Goal: Task Accomplishment & Management: Use online tool/utility

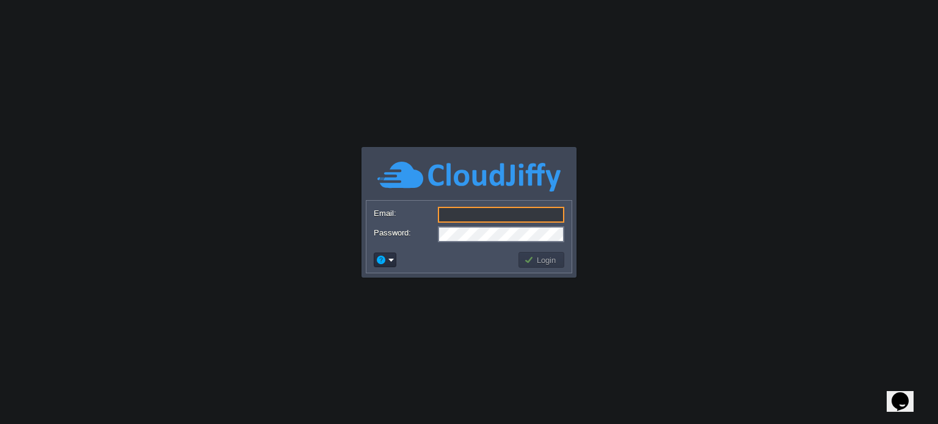
type input "[PERSON_NAME][EMAIL_ADDRESS][PERSON_NAME][DOMAIN_NAME]"
click at [554, 262] on button "Login" at bounding box center [541, 260] width 35 height 11
click at [542, 261] on button "Login" at bounding box center [541, 260] width 35 height 11
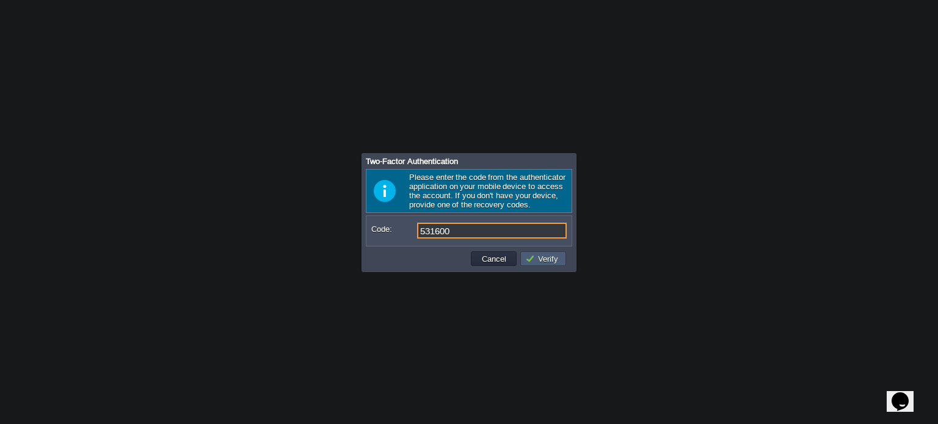
type input "531600"
click at [535, 256] on button "Verify" at bounding box center [543, 258] width 37 height 11
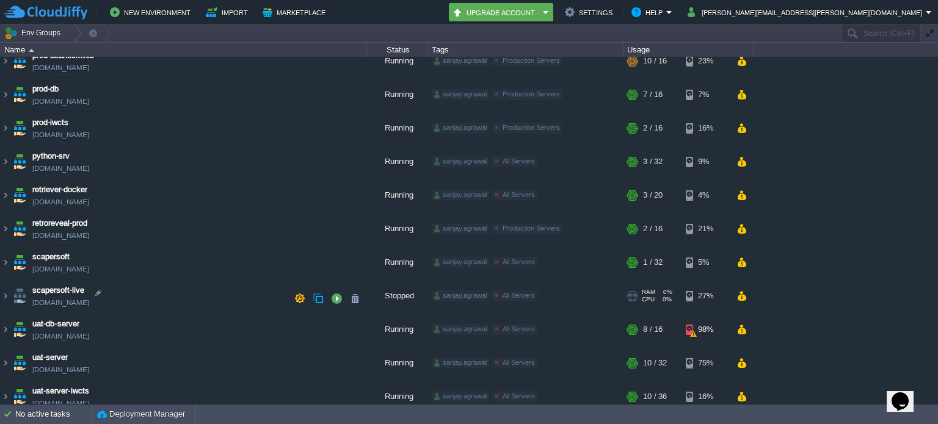
scroll to position [244, 0]
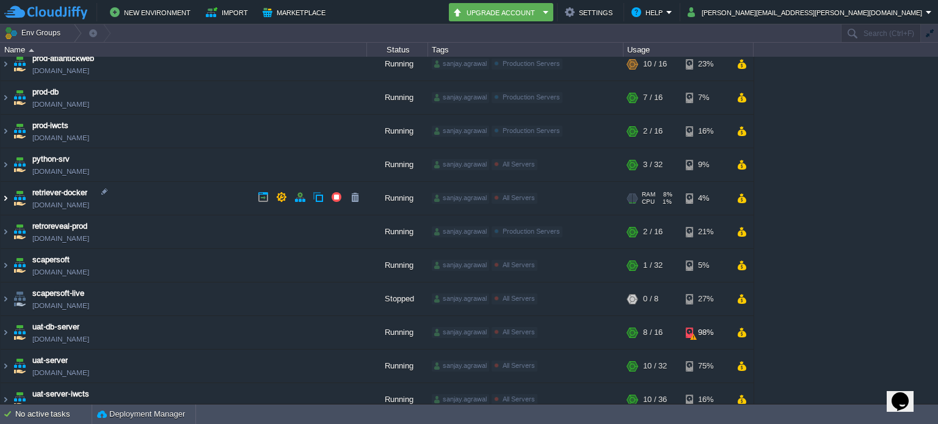
click at [7, 195] on img at bounding box center [6, 198] width 10 height 33
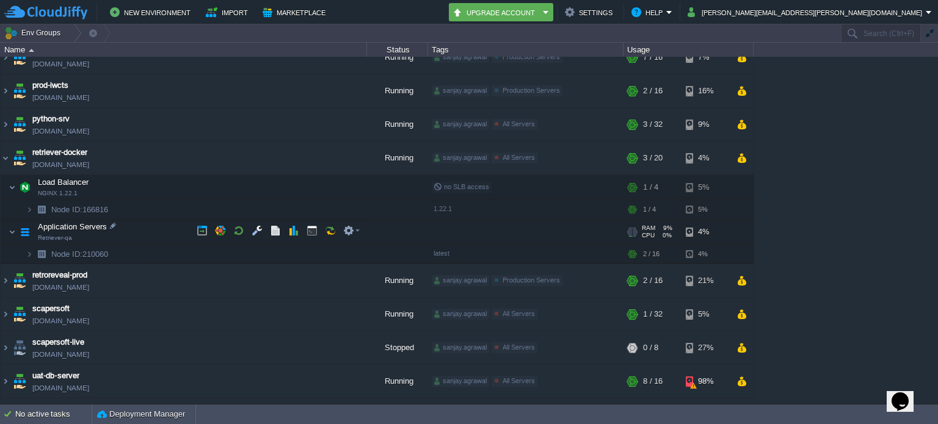
scroll to position [305, 0]
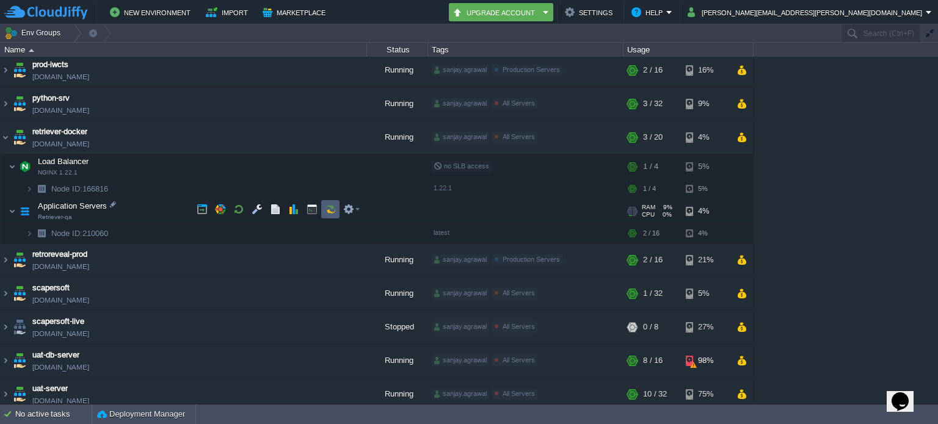
click at [330, 213] on button "button" at bounding box center [330, 209] width 11 height 11
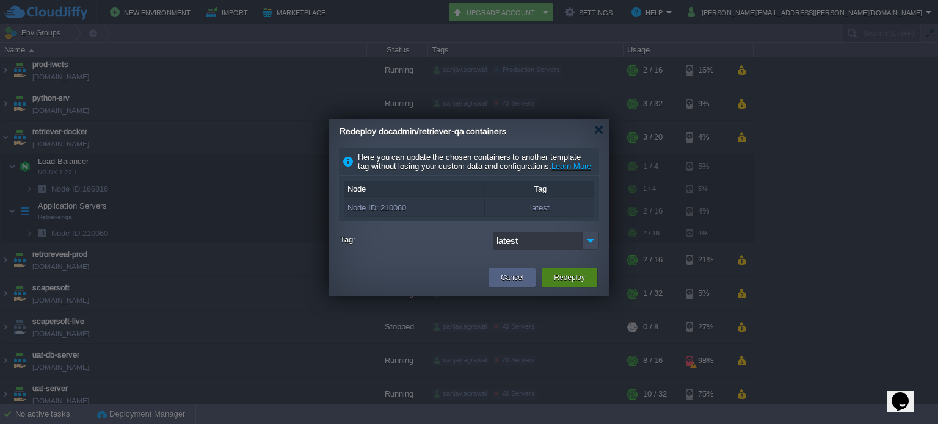
click at [574, 284] on button "Redeploy" at bounding box center [569, 278] width 31 height 12
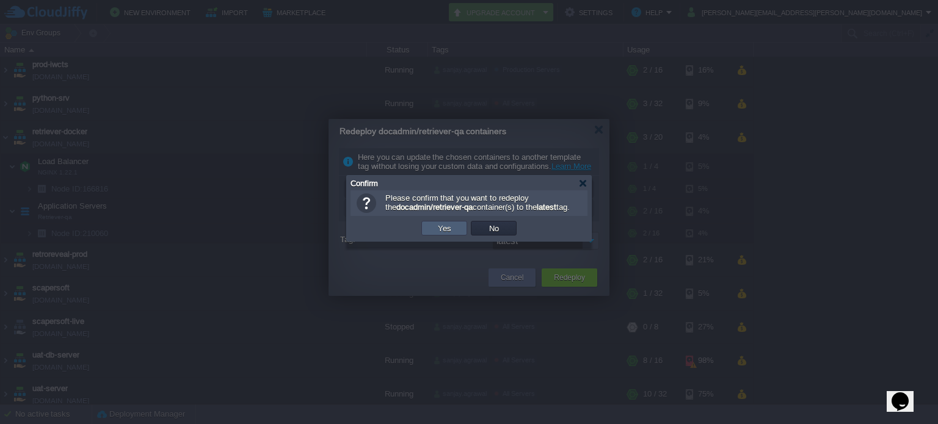
click at [456, 236] on td "Yes" at bounding box center [444, 228] width 46 height 15
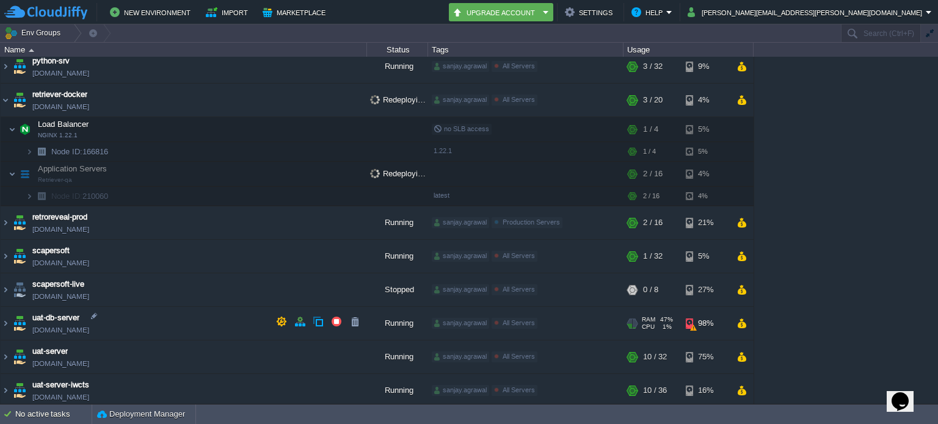
scroll to position [343, 0]
click at [2, 318] on img at bounding box center [6, 323] width 10 height 33
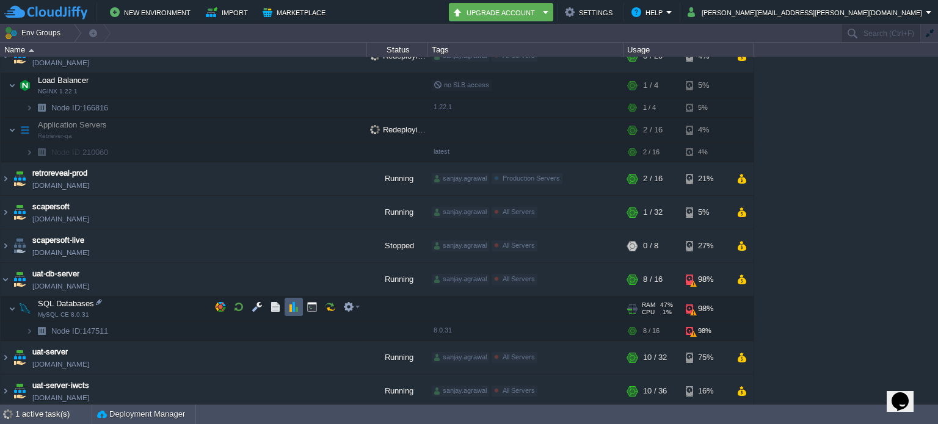
scroll to position [388, 0]
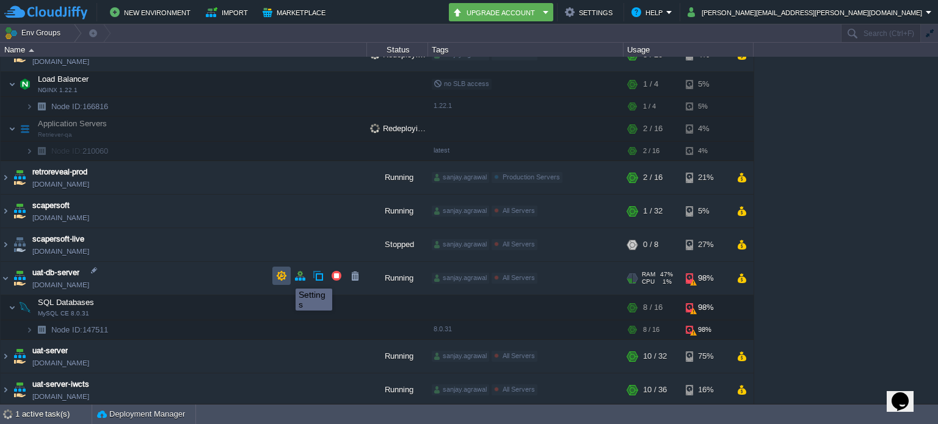
click at [283, 277] on button "button" at bounding box center [281, 275] width 11 height 11
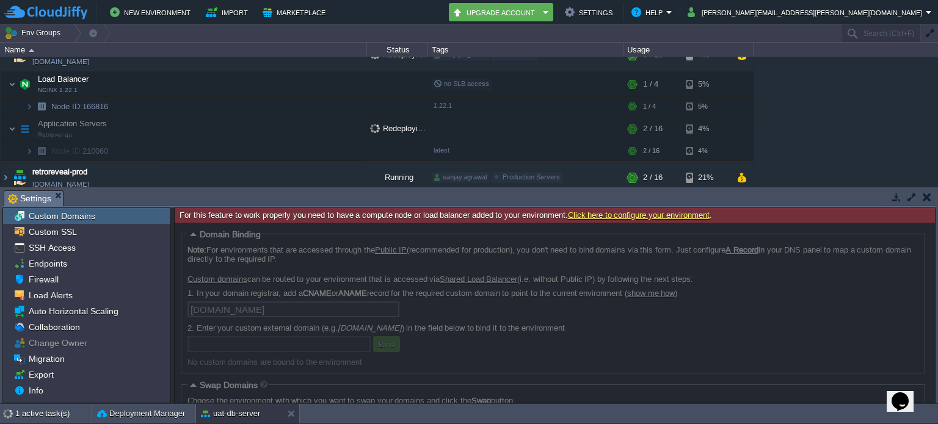
click at [923, 194] on button "button" at bounding box center [927, 197] width 9 height 11
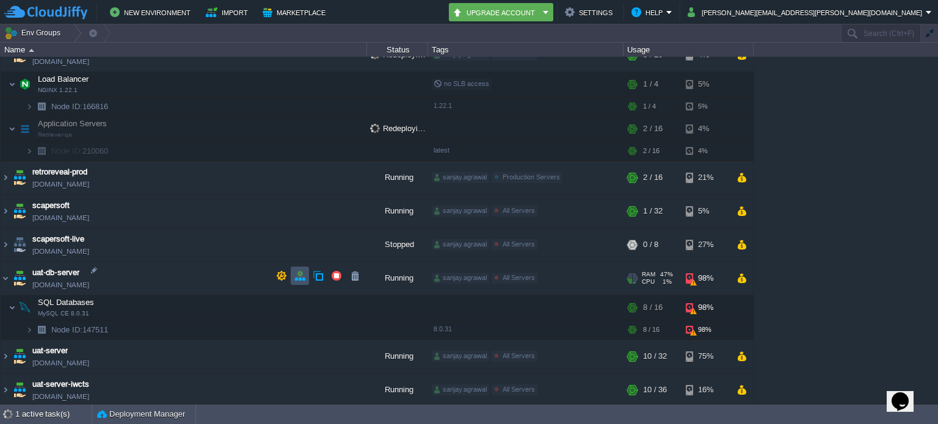
click at [302, 278] on button "button" at bounding box center [299, 275] width 11 height 11
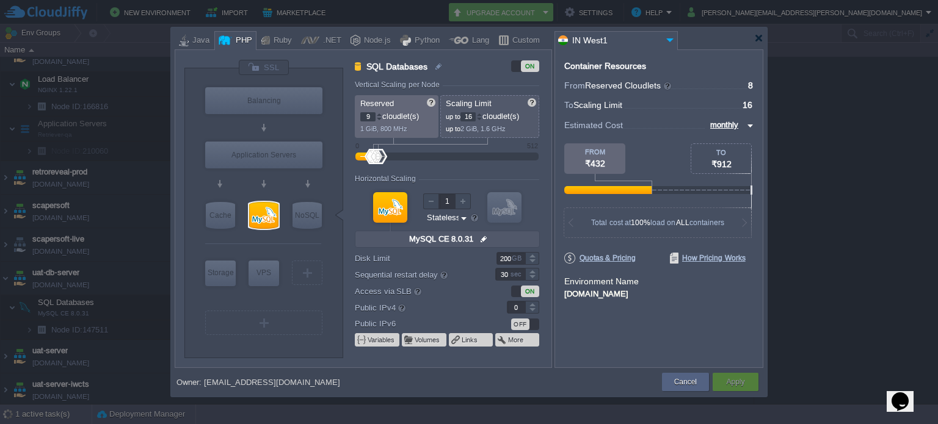
click at [379, 115] on div at bounding box center [379, 114] width 6 height 4
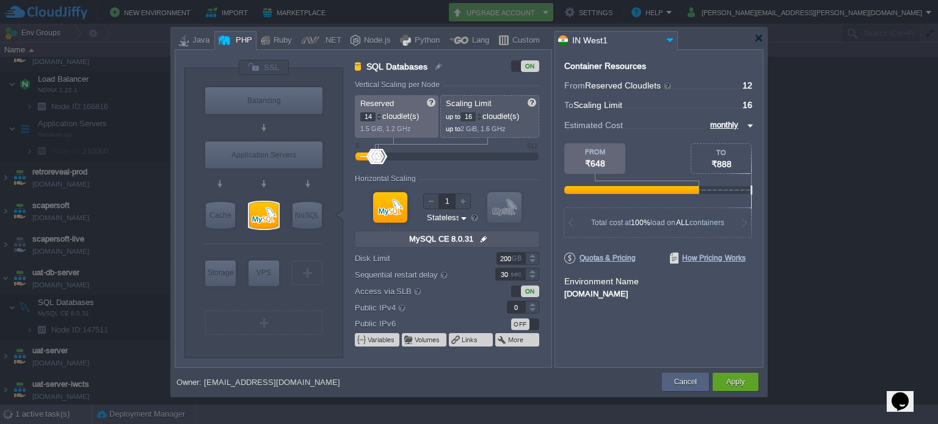
click at [379, 115] on div at bounding box center [379, 114] width 6 height 4
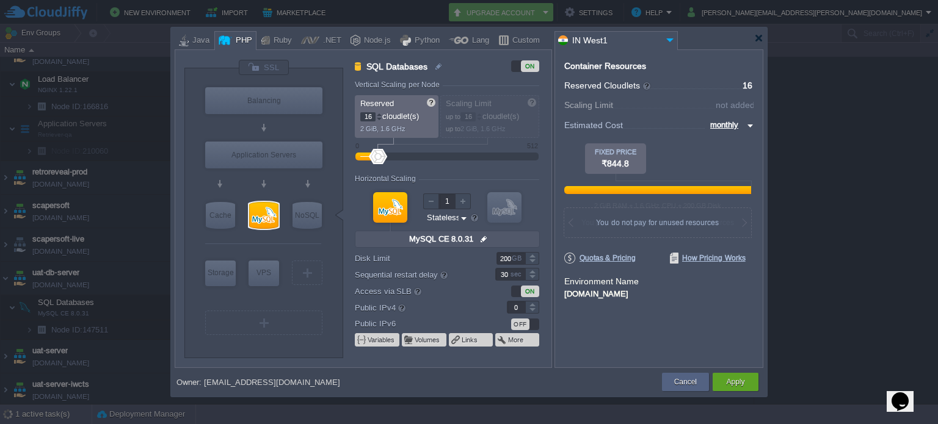
click at [379, 115] on div at bounding box center [379, 114] width 6 height 4
type input "17"
click at [379, 115] on div at bounding box center [379, 114] width 6 height 4
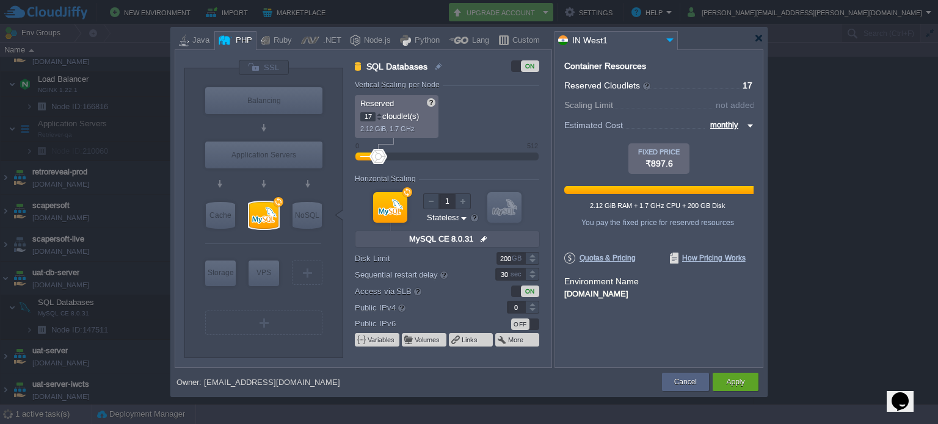
type input "18"
click at [379, 115] on div at bounding box center [379, 114] width 6 height 4
type input "17"
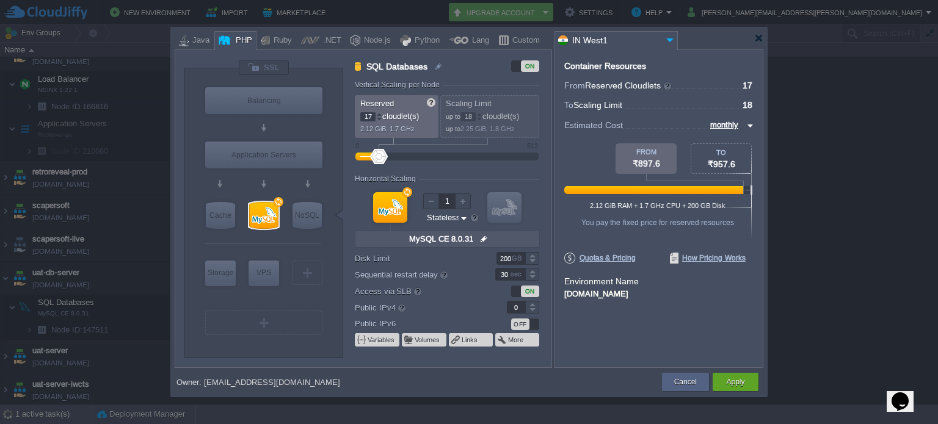
click at [379, 118] on div at bounding box center [379, 119] width 6 height 4
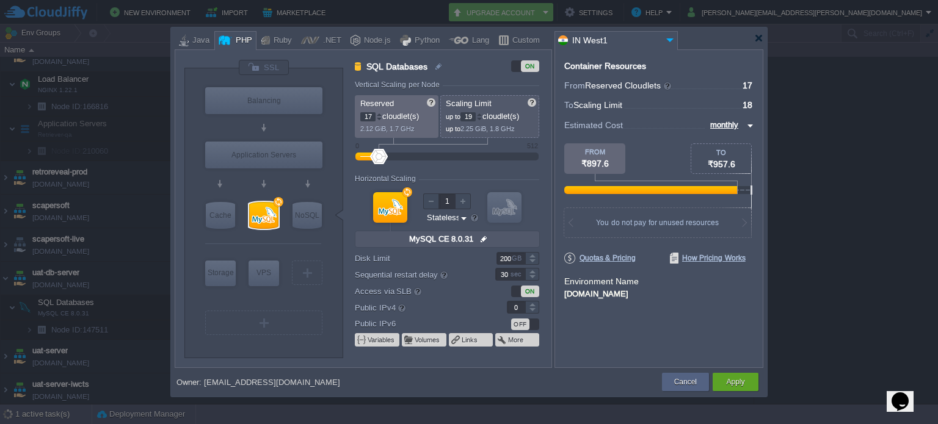
click at [482, 114] on div at bounding box center [479, 114] width 6 height 4
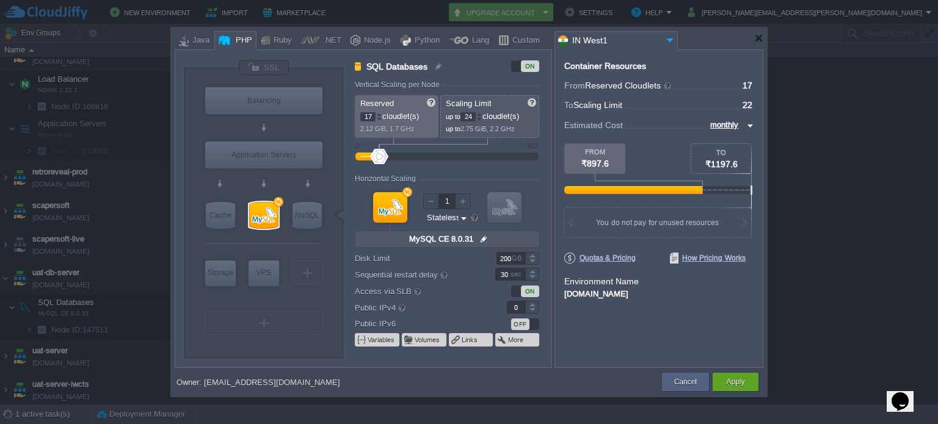
click at [482, 114] on div at bounding box center [479, 114] width 6 height 4
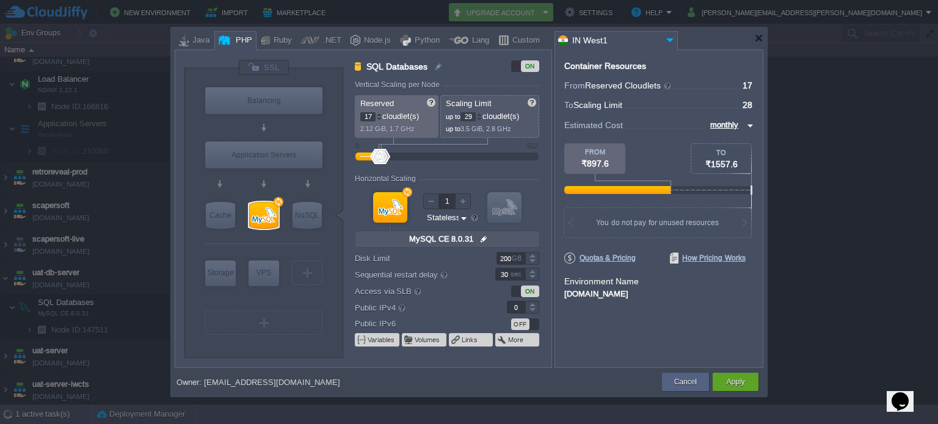
click at [482, 114] on div at bounding box center [479, 114] width 6 height 4
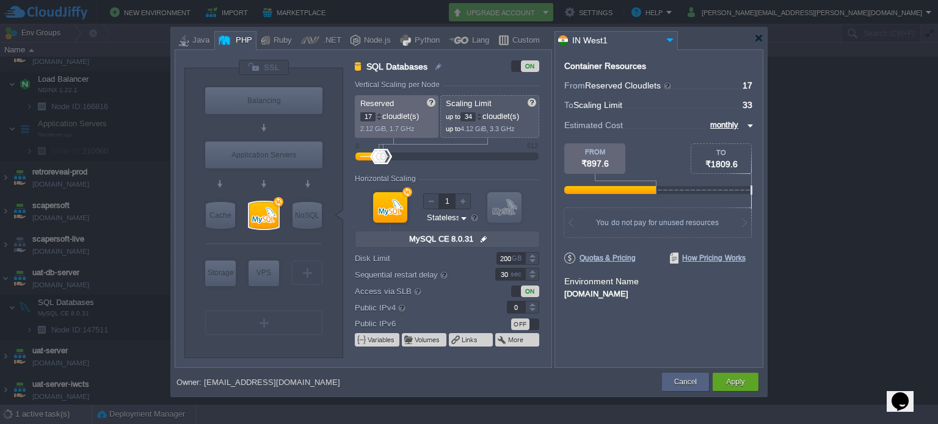
click at [482, 114] on div at bounding box center [479, 114] width 6 height 4
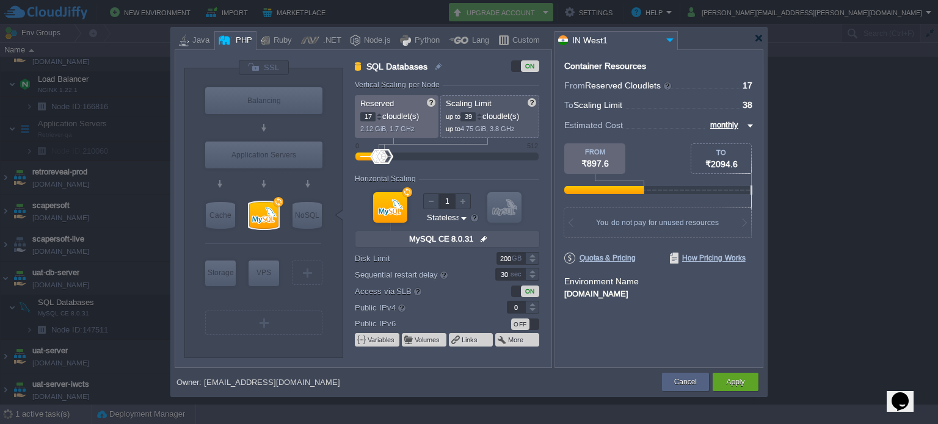
click at [482, 114] on div at bounding box center [479, 114] width 6 height 4
drag, startPoint x: 476, startPoint y: 114, endPoint x: 463, endPoint y: 114, distance: 12.2
click at [463, 114] on input "41" at bounding box center [467, 116] width 15 height 9
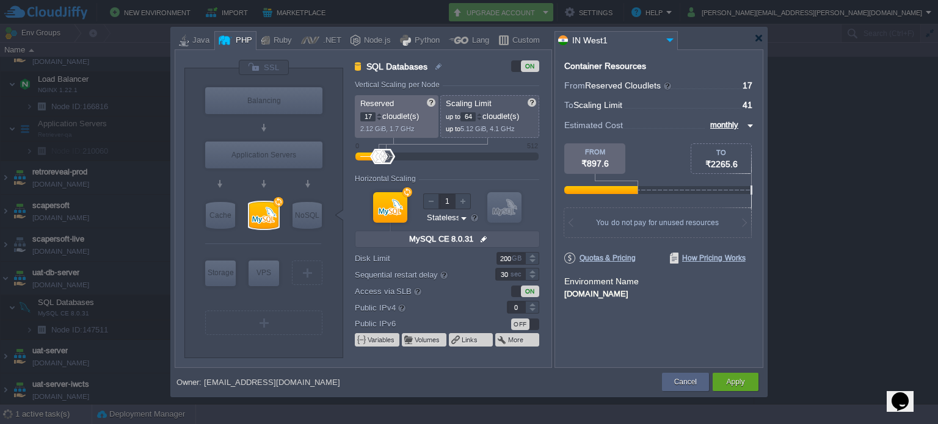
type input "64"
drag, startPoint x: 374, startPoint y: 116, endPoint x: 358, endPoint y: 115, distance: 15.3
click at [358, 115] on div "Reserved 17 cloudlet(s) 2.12 GiB, 1.7 GHz" at bounding box center [397, 116] width 84 height 43
type input "32"
click at [435, 169] on form "Vertical Scaling per Node Reserved 32 cloudlet(s) 2.12 GiB, 1.7 GHz Scaling Lim…" at bounding box center [453, 224] width 196 height 287
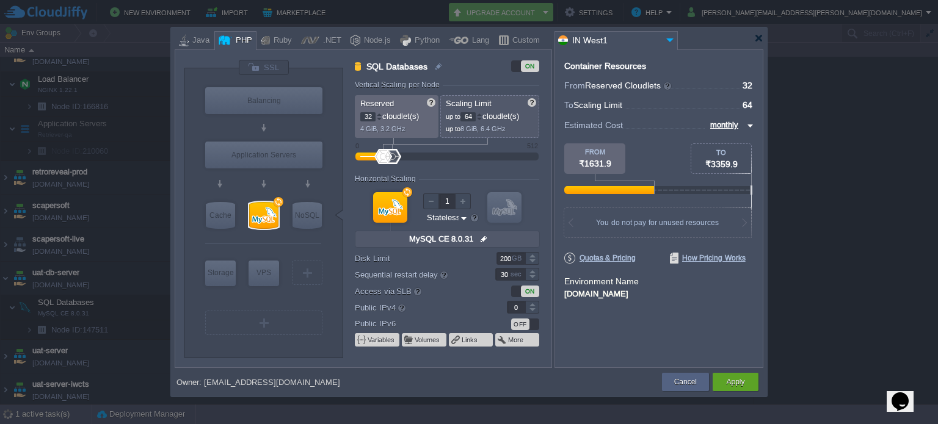
drag, startPoint x: 371, startPoint y: 116, endPoint x: 364, endPoint y: 115, distance: 6.7
click at [364, 115] on input "32" at bounding box center [367, 116] width 15 height 9
click at [728, 380] on button "Apply" at bounding box center [735, 382] width 18 height 12
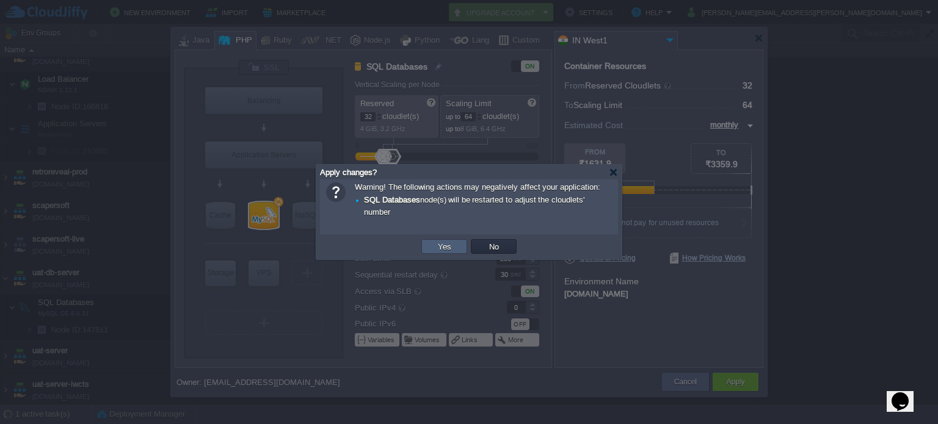
click at [449, 244] on button "Yes" at bounding box center [444, 246] width 21 height 11
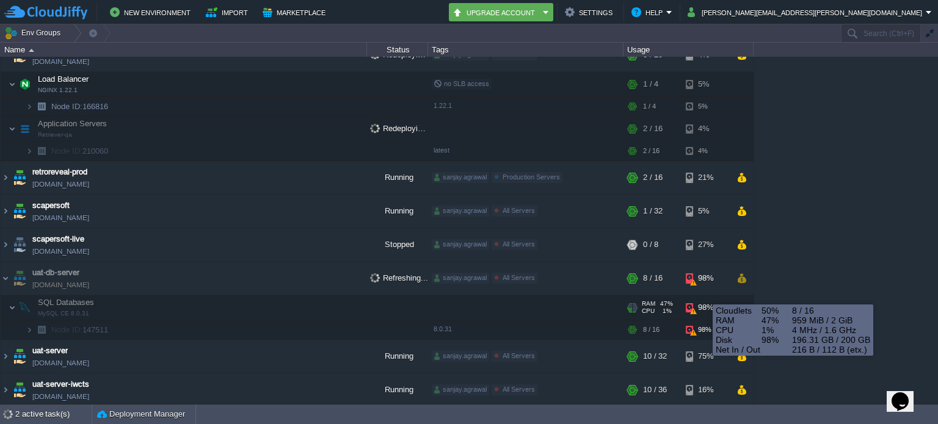
scroll to position [344, 0]
